Goal: Transaction & Acquisition: Purchase product/service

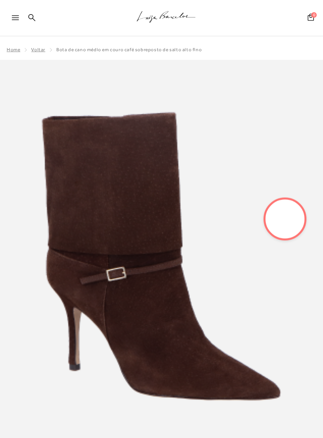
click at [15, 17] on icon at bounding box center [15, 17] width 7 height 5
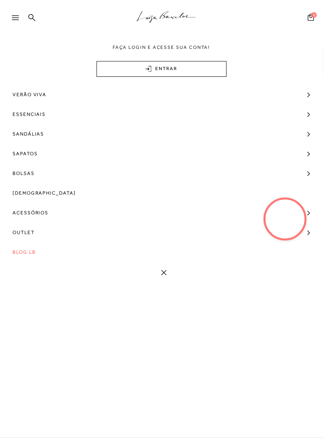
click at [24, 252] on span "BLOG LB" at bounding box center [24, 252] width 23 height 20
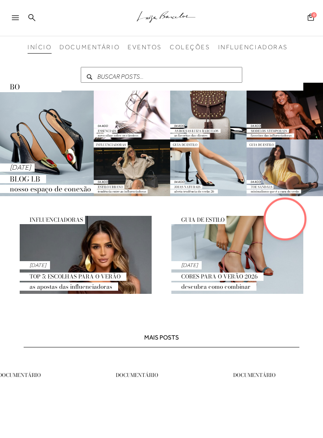
click at [24, 21] on div at bounding box center [19, 20] width 14 height 12
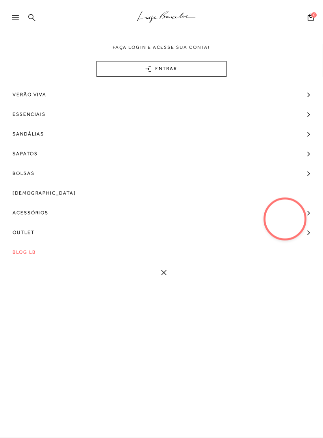
click at [24, 233] on span "Outlet" at bounding box center [24, 233] width 22 height 20
click at [26, 291] on link "Ver Todos" at bounding box center [161, 295] width 323 height 15
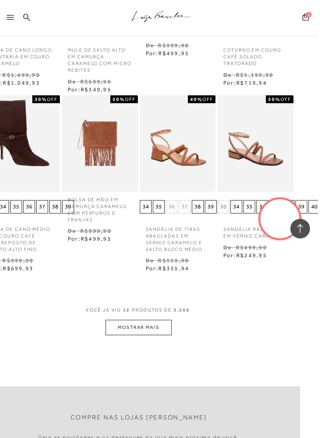
scroll to position [438, 18]
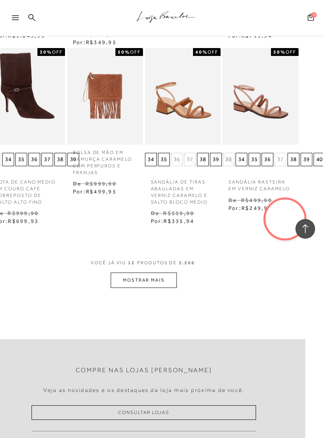
click at [132, 279] on button "MOSTRAR MAIS" at bounding box center [144, 280] width 66 height 15
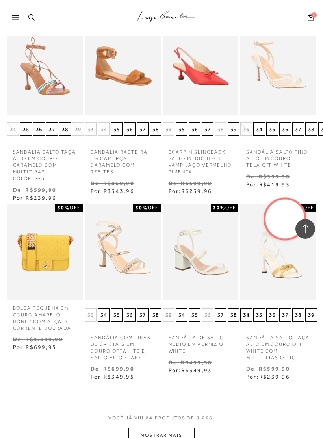
scroll to position [864, 0]
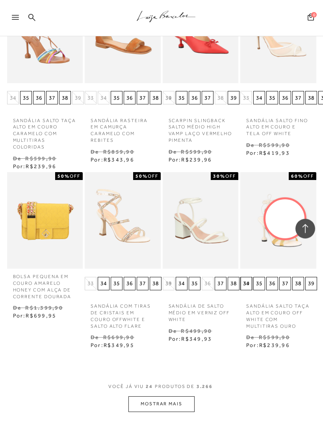
click at [193, 397] on button "MOSTRAR MAIS" at bounding box center [161, 404] width 66 height 15
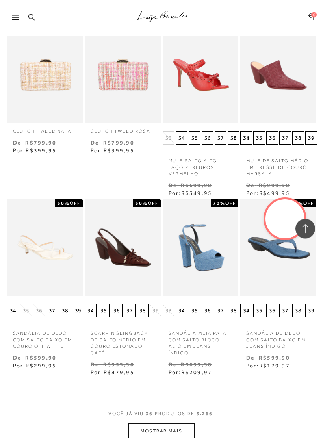
scroll to position [1415, 0]
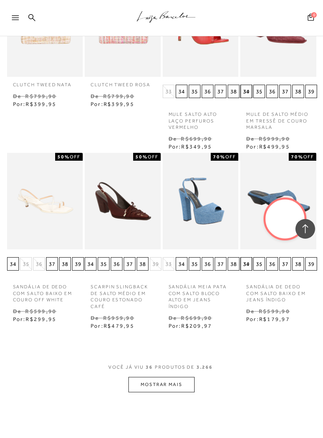
click at [192, 377] on button "MOSTRAR MAIS" at bounding box center [161, 384] width 66 height 15
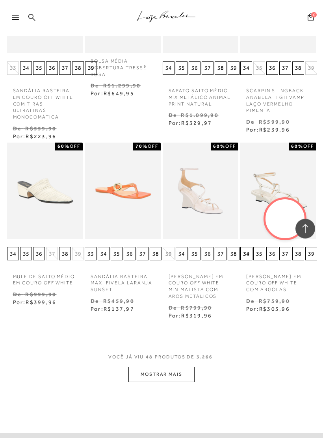
scroll to position [1976, 0]
click at [142, 367] on button "MOSTRAR MAIS" at bounding box center [161, 374] width 66 height 15
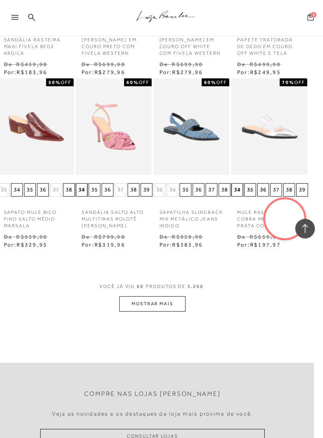
scroll to position [2578, 9]
click at [176, 296] on button "MOSTRAR MAIS" at bounding box center [152, 303] width 66 height 15
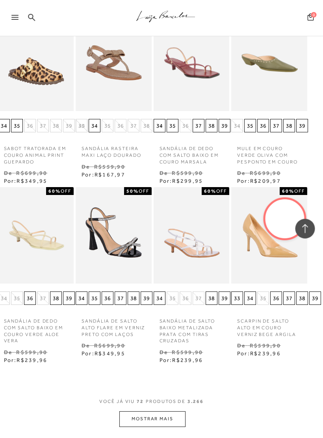
scroll to position [3093, 9]
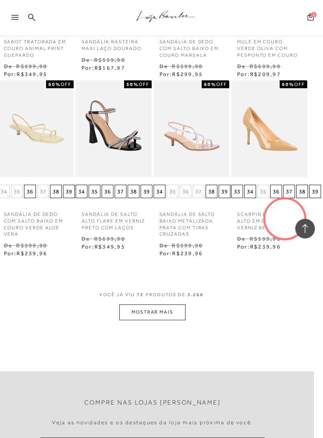
click at [130, 305] on button "MOSTRAR MAIS" at bounding box center [153, 312] width 66 height 15
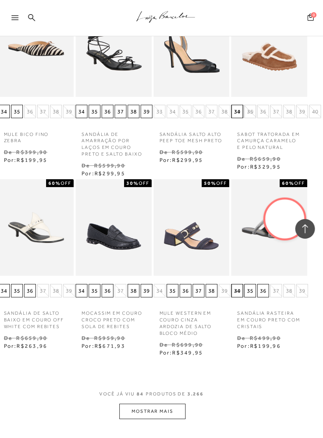
scroll to position [3535, 9]
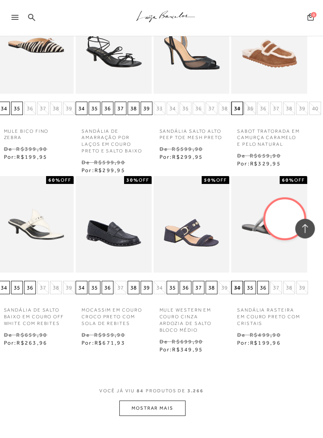
click at [174, 401] on button "MOSTRAR MAIS" at bounding box center [153, 408] width 66 height 15
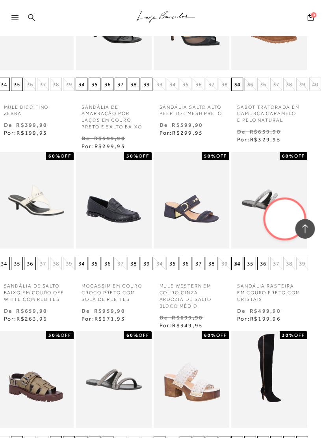
click at [97, 278] on p "MOCASSIM EM COURO CROCO PRETO COM SOLA DE REBITES" at bounding box center [114, 290] width 76 height 24
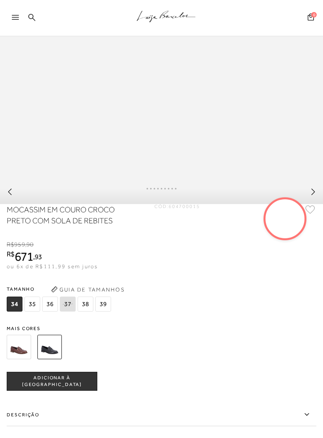
scroll to position [410, 0]
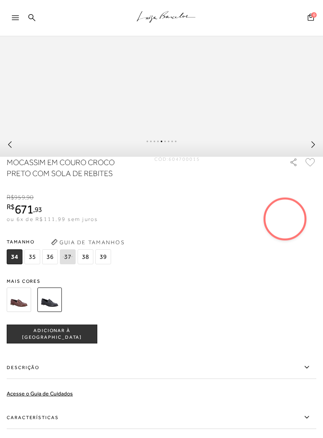
click at [35, 264] on span "35" at bounding box center [32, 256] width 16 height 15
click at [20, 307] on img at bounding box center [19, 300] width 24 height 24
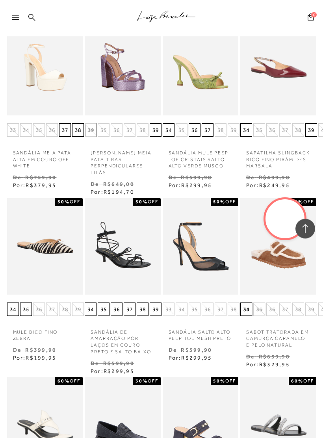
scroll to position [3334, 0]
click at [221, 230] on img at bounding box center [201, 247] width 74 height 112
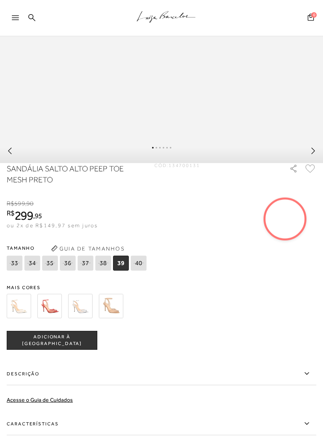
click at [54, 312] on img at bounding box center [49, 306] width 24 height 24
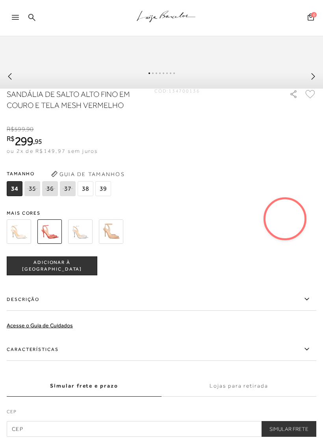
scroll to position [480, 0]
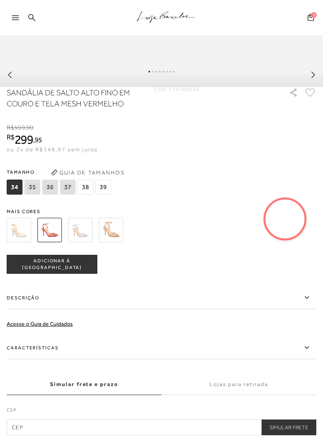
click at [15, 195] on span "34" at bounding box center [15, 187] width 16 height 15
click at [34, 192] on icon at bounding box center [32, 187] width 11 height 10
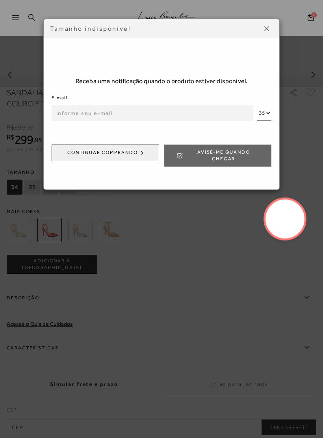
click at [263, 27] on button at bounding box center [266, 28] width 13 height 13
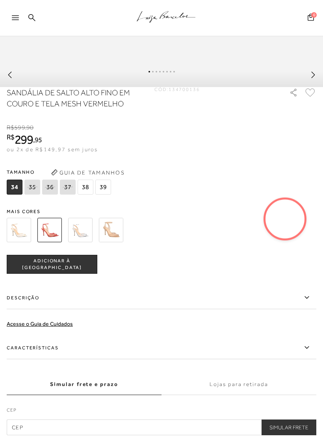
click at [115, 238] on img at bounding box center [111, 230] width 24 height 24
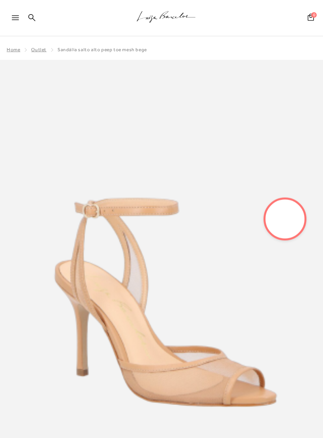
click at [105, 238] on img at bounding box center [161, 302] width 323 height 484
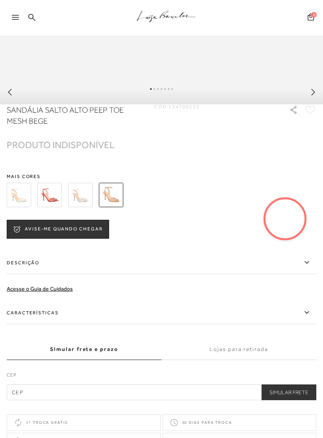
click at [49, 202] on img at bounding box center [49, 195] width 24 height 24
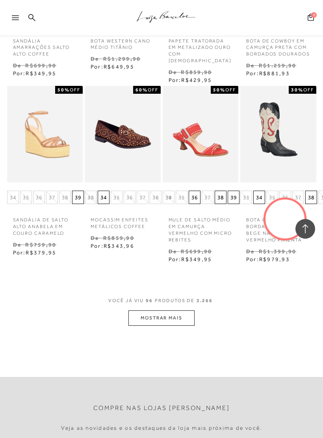
click at [145, 310] on button "MOSTRAR MAIS" at bounding box center [161, 317] width 66 height 15
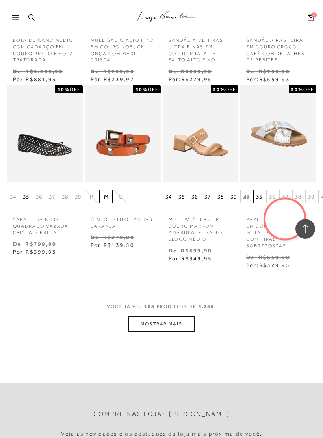
click at [180, 316] on button "MOSTRAR MAIS" at bounding box center [161, 323] width 66 height 15
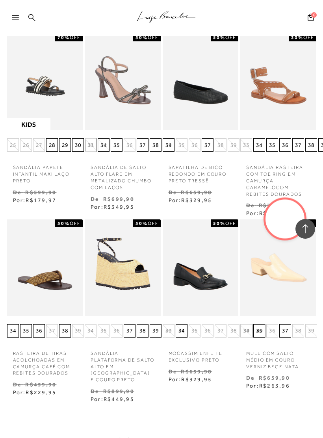
scroll to position [7874, 0]
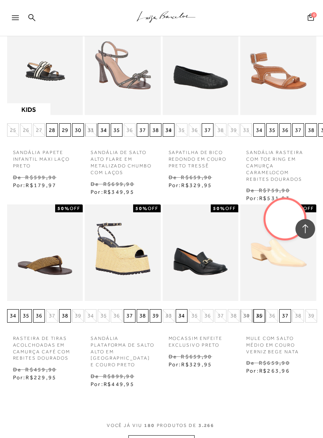
click at [191, 435] on button "MOSTRAR MAIS" at bounding box center [161, 442] width 66 height 15
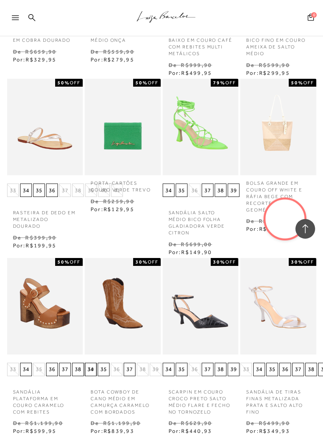
scroll to position [8516, 0]
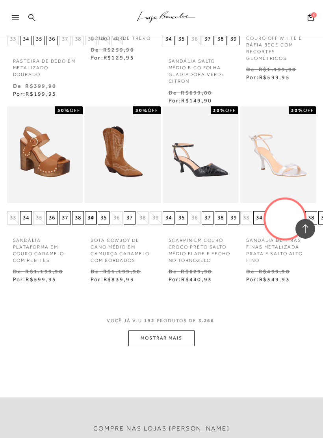
click at [178, 331] on button "MOSTRAR MAIS" at bounding box center [161, 338] width 66 height 15
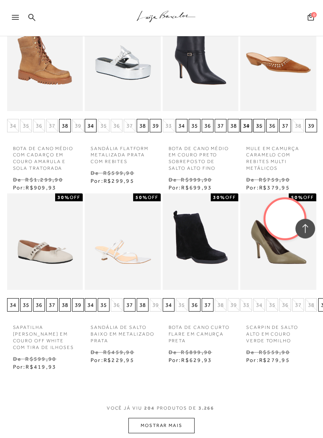
scroll to position [9051, 0]
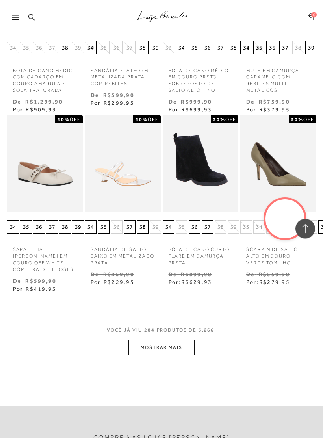
click at [183, 340] on button "MOSTRAR MAIS" at bounding box center [161, 347] width 66 height 15
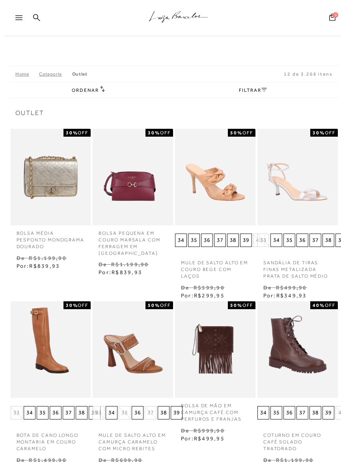
scroll to position [0, -2]
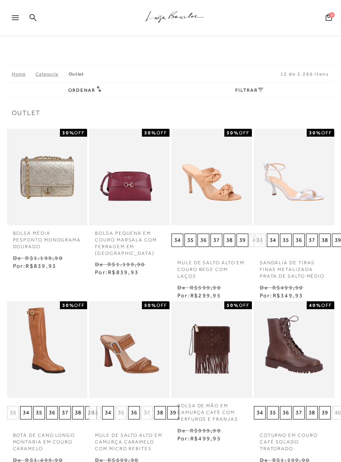
click at [88, 93] on span "Ordenar" at bounding box center [81, 90] width 27 height 6
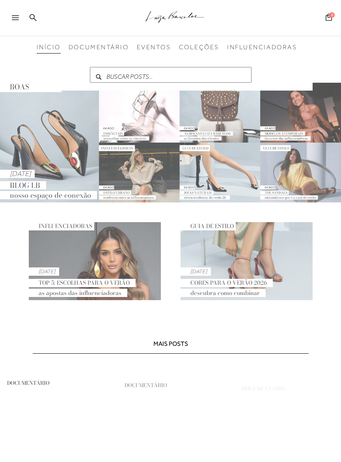
click at [20, 17] on div at bounding box center [19, 20] width 14 height 12
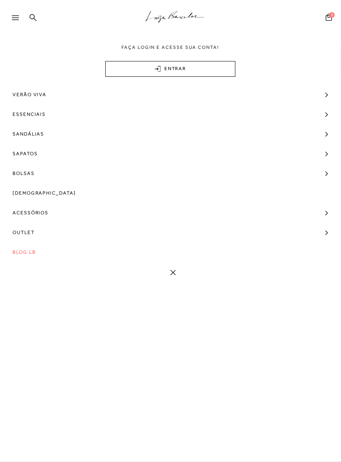
click at [25, 239] on span "Outlet" at bounding box center [24, 233] width 22 height 20
click at [324, 245] on link "Modelo" at bounding box center [168, 249] width 336 height 15
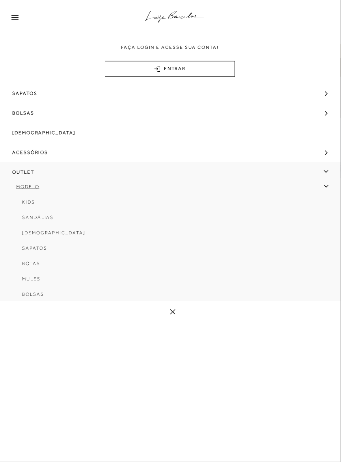
scroll to position [62, 0]
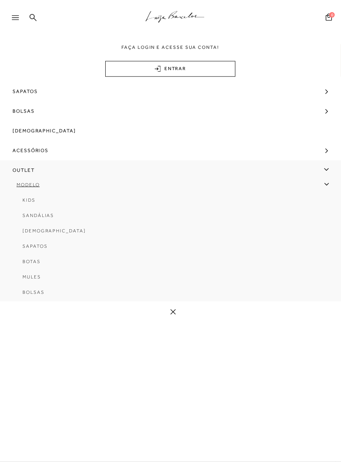
click at [28, 259] on link "Botas" at bounding box center [168, 264] width 324 height 15
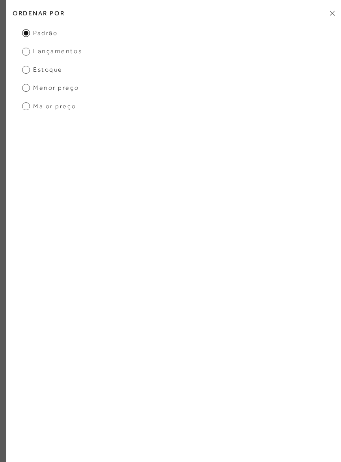
click at [326, 14] on h2 "Ordenar por" at bounding box center [173, 13] width 335 height 19
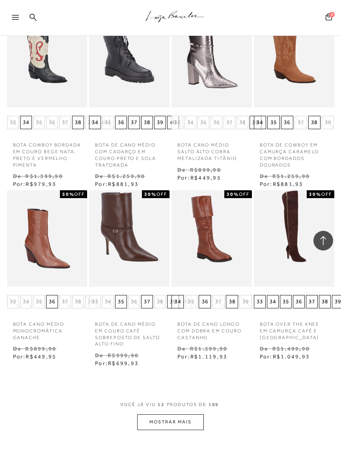
scroll to position [290, 0]
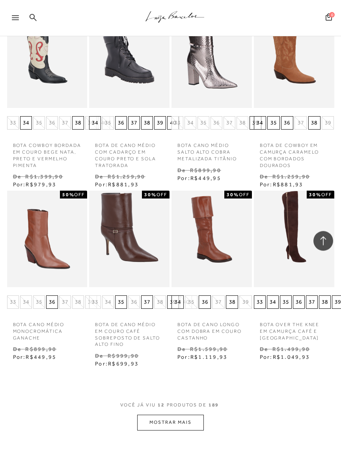
click at [182, 415] on button "MOSTRAR MAIS" at bounding box center [170, 422] width 66 height 15
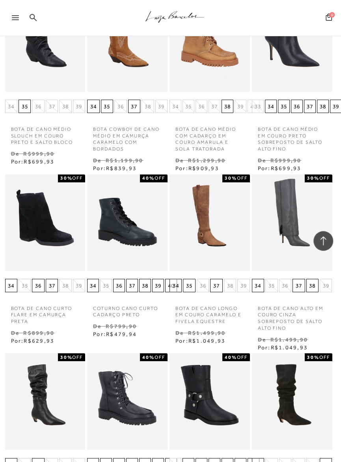
scroll to position [664, 2]
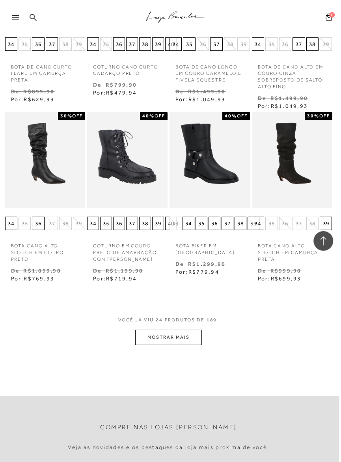
click at [191, 338] on button "MOSTRAR MAIS" at bounding box center [168, 337] width 66 height 15
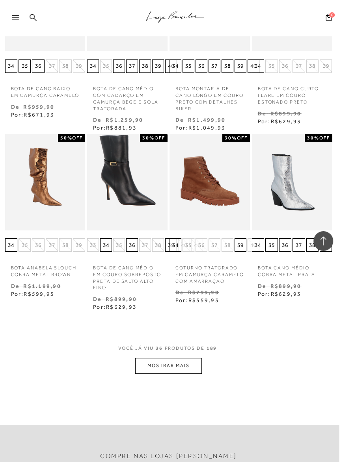
scroll to position [1431, 2]
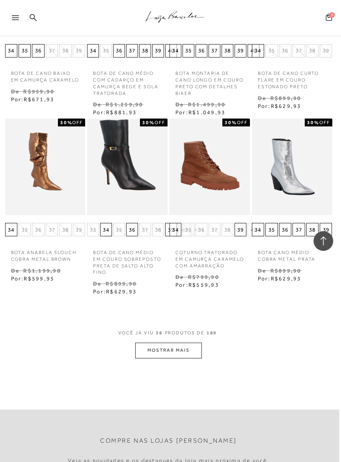
click at [193, 347] on button "MOSTRAR MAIS" at bounding box center [168, 350] width 66 height 15
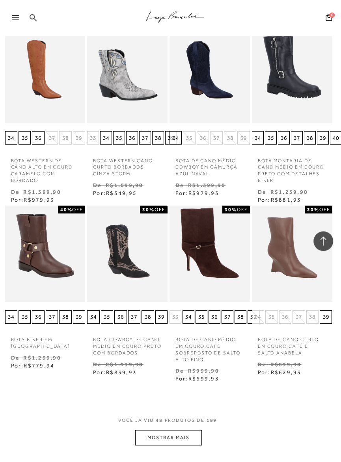
scroll to position [1927, 2]
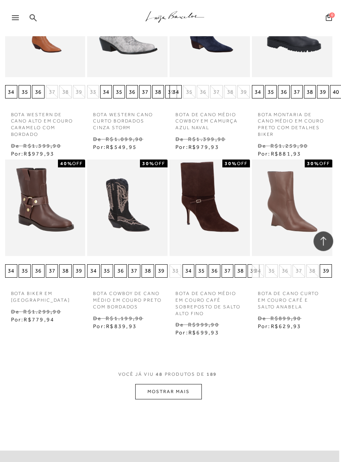
click at [183, 384] on button "MOSTRAR MAIS" at bounding box center [168, 391] width 66 height 15
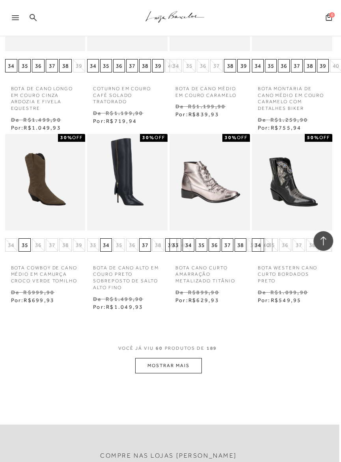
scroll to position [2491, 2]
click at [184, 358] on button "MOSTRAR MAIS" at bounding box center [168, 365] width 66 height 15
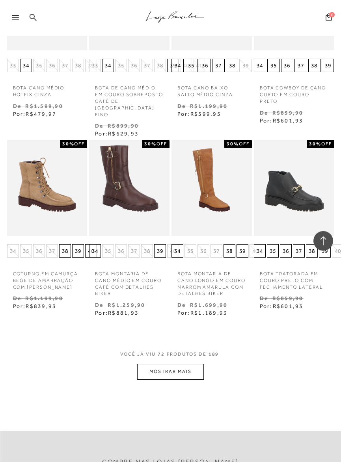
scroll to position [3022, 0]
click at [286, 266] on p "BOTA TRATORADA EM COURO PRETO COM FECHAMENTO LATERAL" at bounding box center [294, 278] width 80 height 24
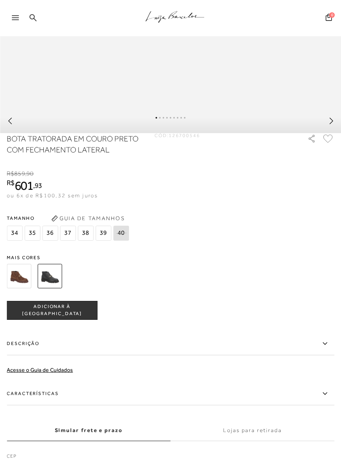
scroll to position [465, 0]
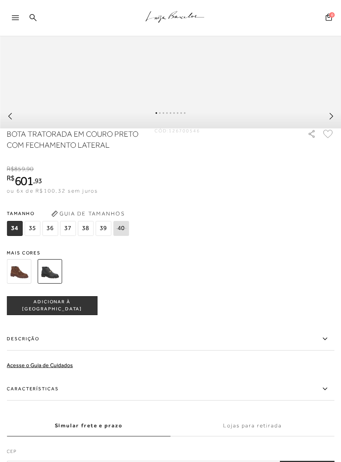
click at [37, 236] on span "35" at bounding box center [32, 228] width 16 height 15
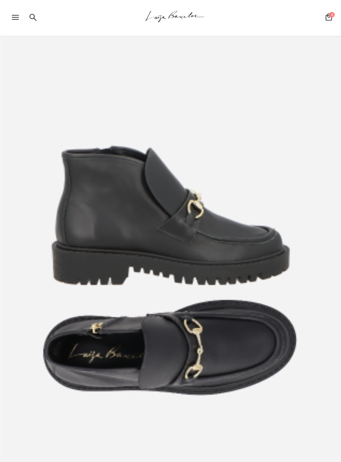
scroll to position [0, 0]
